Goal: Transaction & Acquisition: Purchase product/service

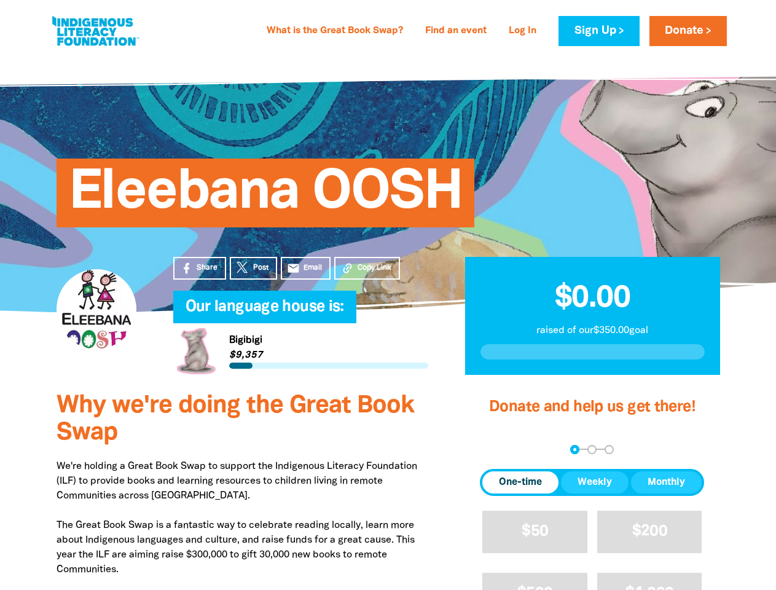
click at [388, 295] on h4 "Our language house is:﻿" at bounding box center [313, 307] width 255 height 25
click at [367, 268] on span "Copy Link" at bounding box center [375, 267] width 34 height 11
click at [496, 449] on div "arrow_back Back Step 1 Step 2 Step 3" at bounding box center [592, 449] width 224 height 9
click at [574, 449] on div "Navigate to step 1 of 3 to enter your donation amount" at bounding box center [574, 449] width 3 height 3
click at [520, 482] on span "One-time" at bounding box center [520, 482] width 43 height 15
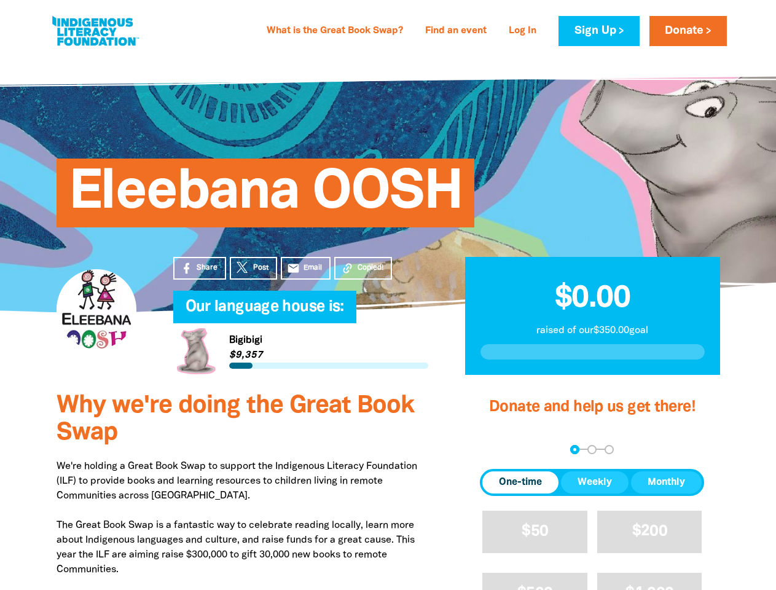
click at [595, 482] on span "Weekly" at bounding box center [595, 482] width 34 height 15
click at [666, 482] on span "Monthly" at bounding box center [666, 482] width 37 height 15
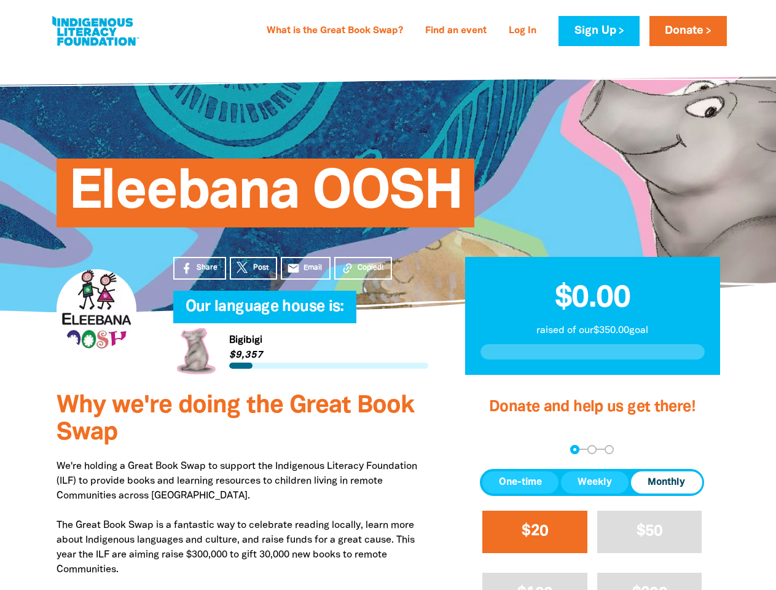
click at [535, 531] on span "$20" at bounding box center [535, 531] width 26 height 14
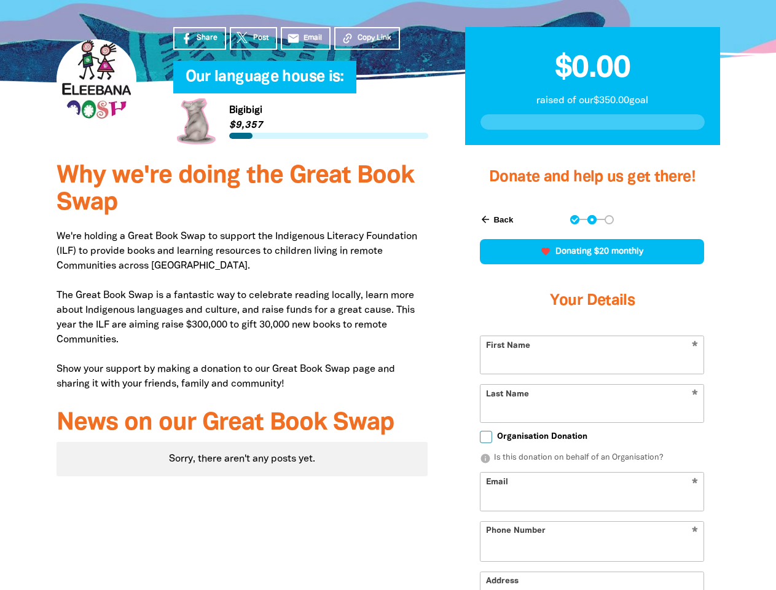
scroll to position [283, 0]
